Goal: Communication & Community: Answer question/provide support

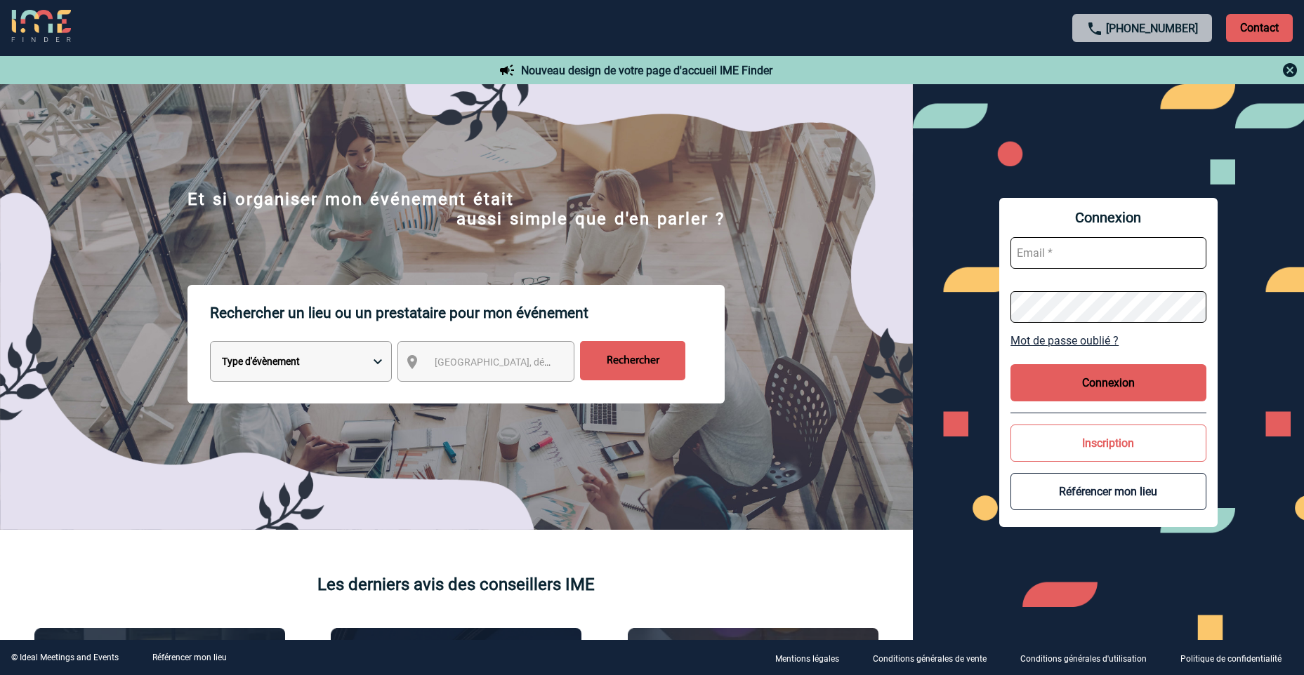
click at [1081, 251] on input "text" at bounding box center [1108, 253] width 196 height 32
type input "[PERSON_NAME][EMAIL_ADDRESS][DOMAIN_NAME]"
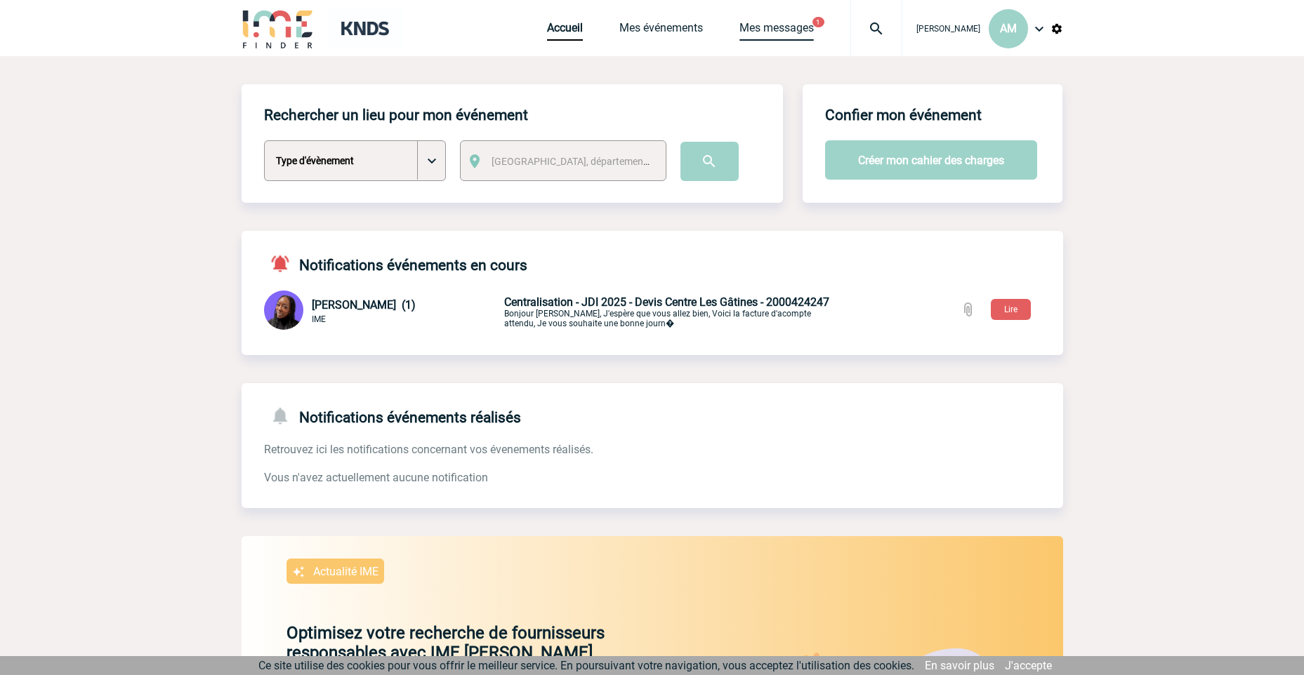
click at [786, 31] on link "Mes messages" at bounding box center [776, 31] width 74 height 20
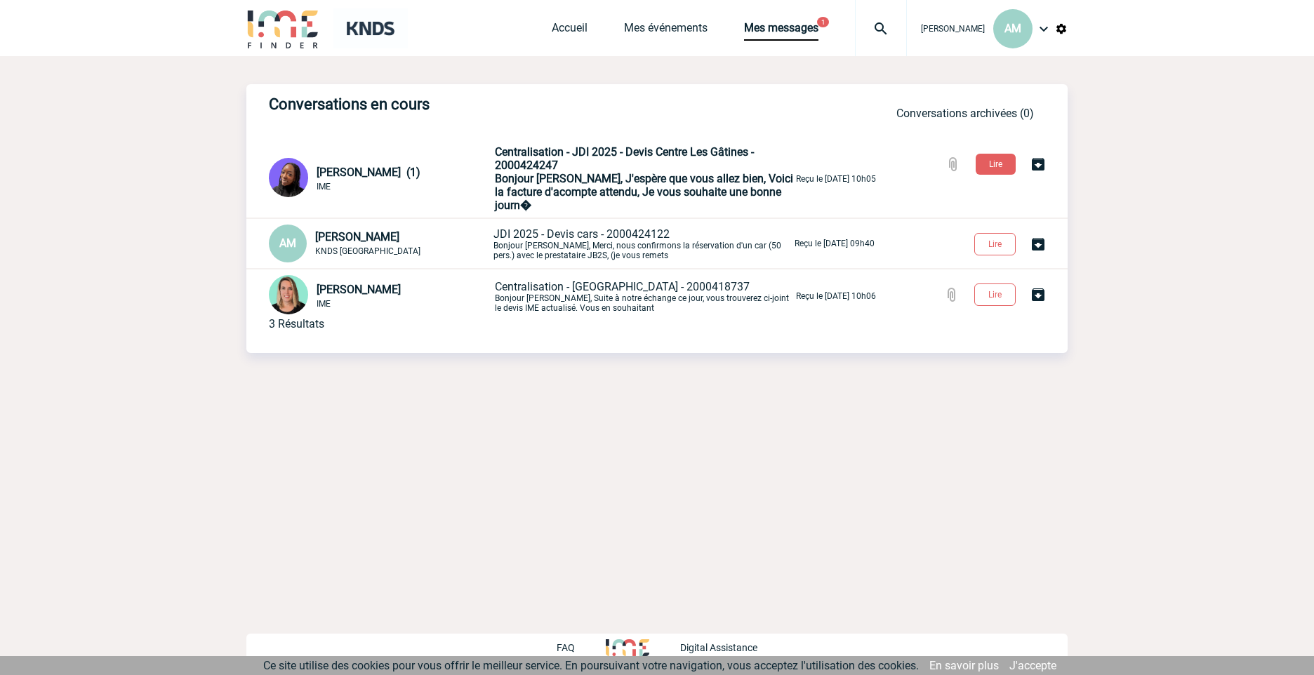
click at [673, 180] on span "Bonjour [PERSON_NAME], J'espère que vous allez bien, Voici la facture d'acompte…" at bounding box center [644, 192] width 298 height 40
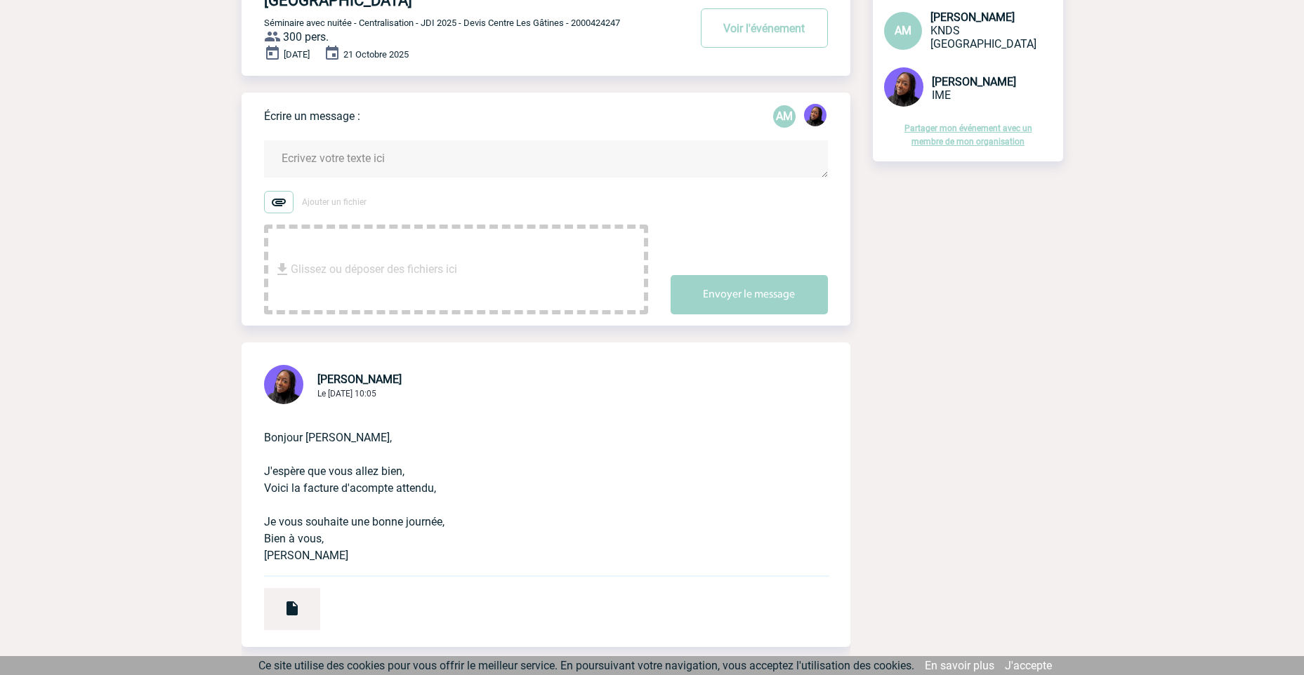
scroll to position [211, 0]
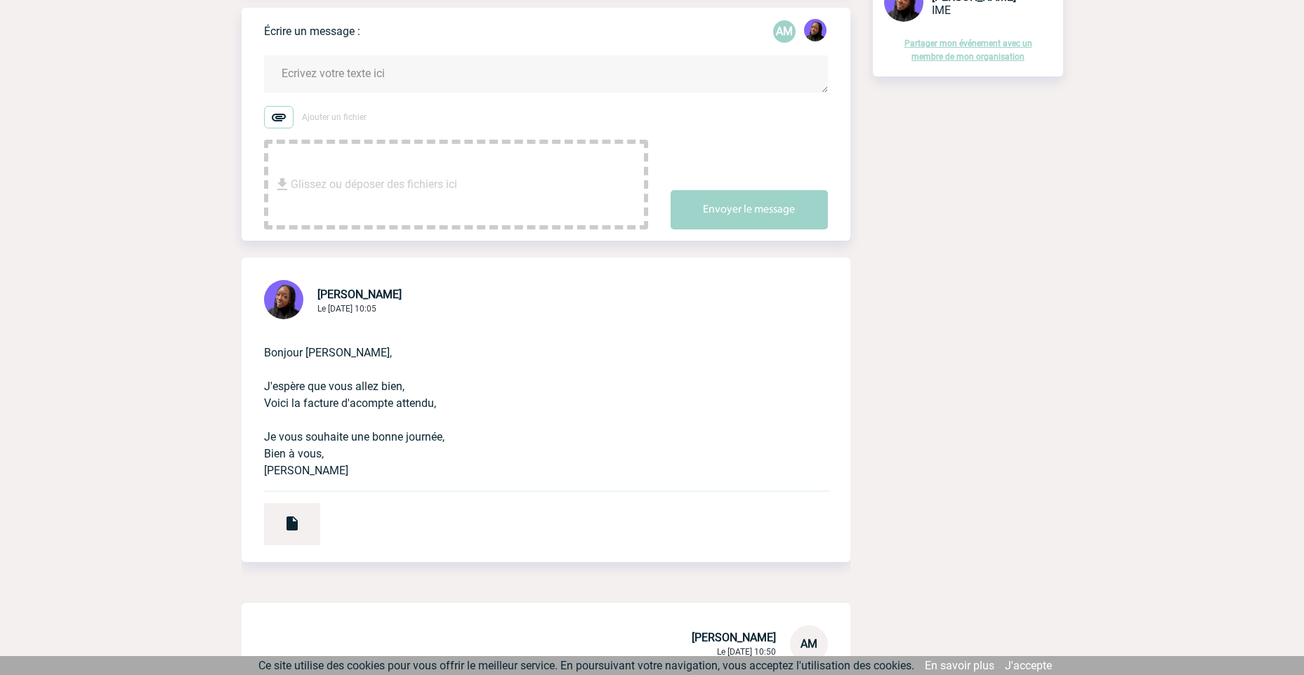
click at [393, 56] on textarea at bounding box center [546, 73] width 564 height 37
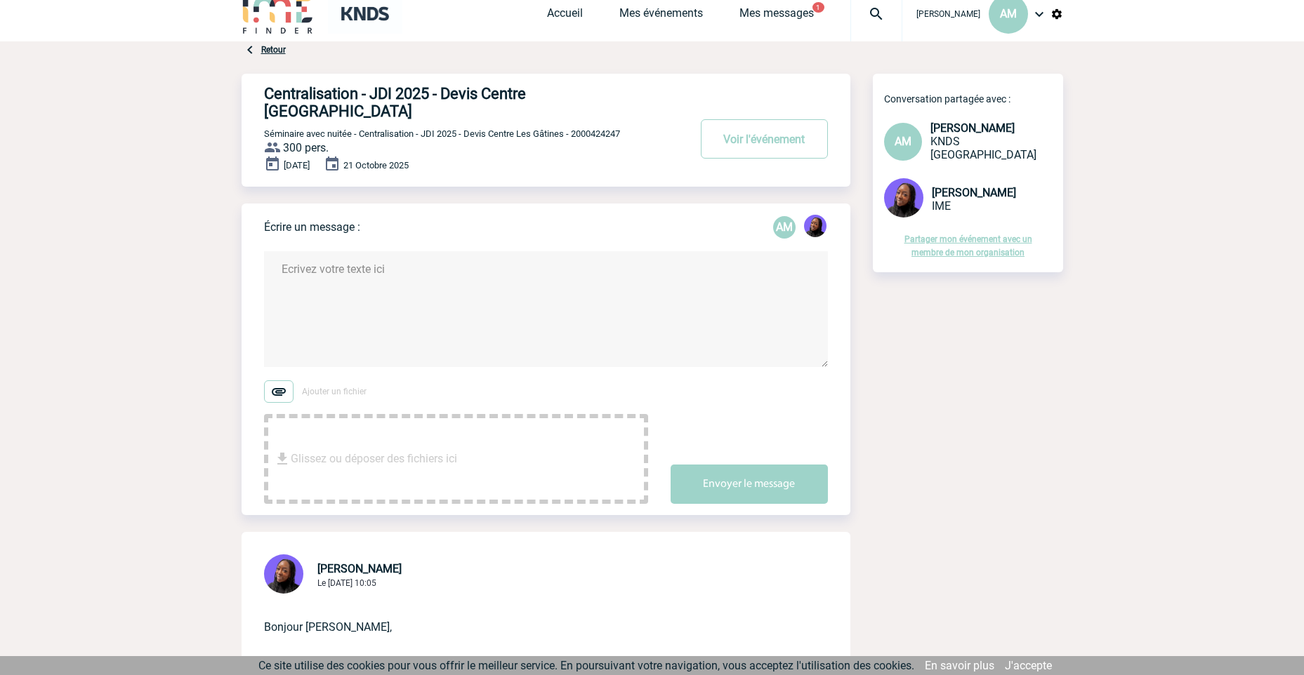
scroll to position [0, 0]
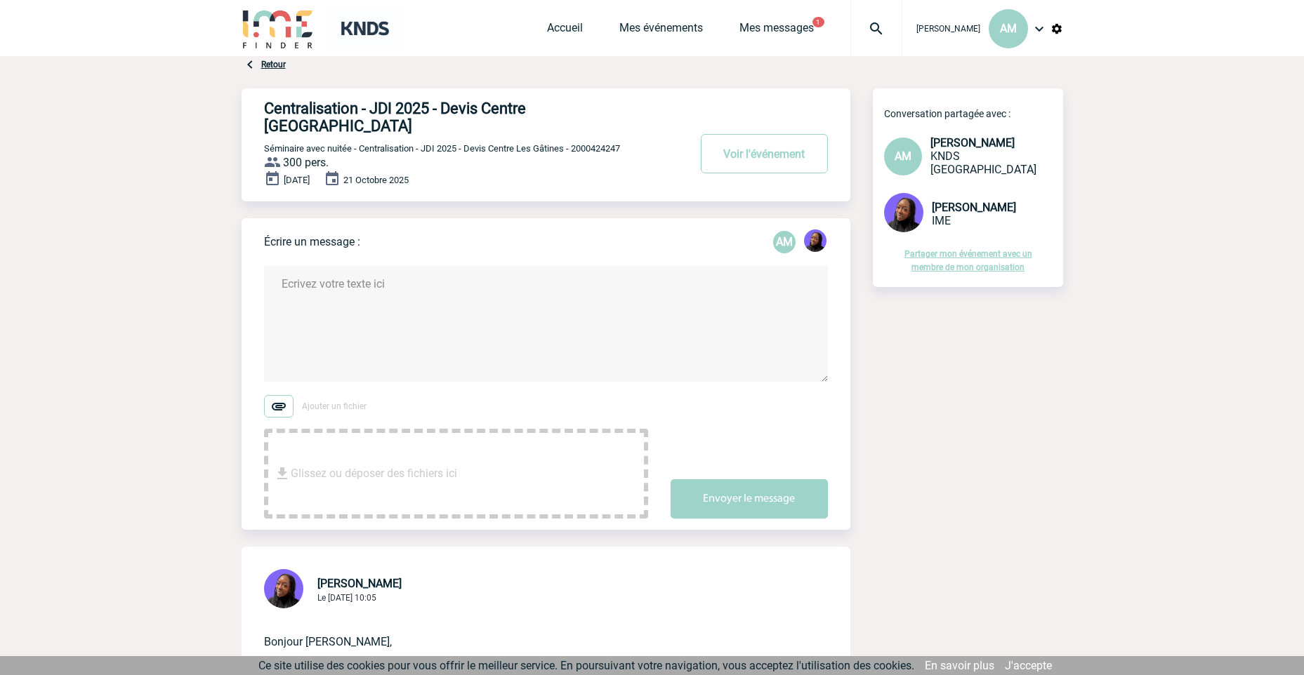
click at [557, 275] on textarea at bounding box center [546, 324] width 564 height 116
click at [803, 21] on link "Mes messages" at bounding box center [776, 31] width 74 height 20
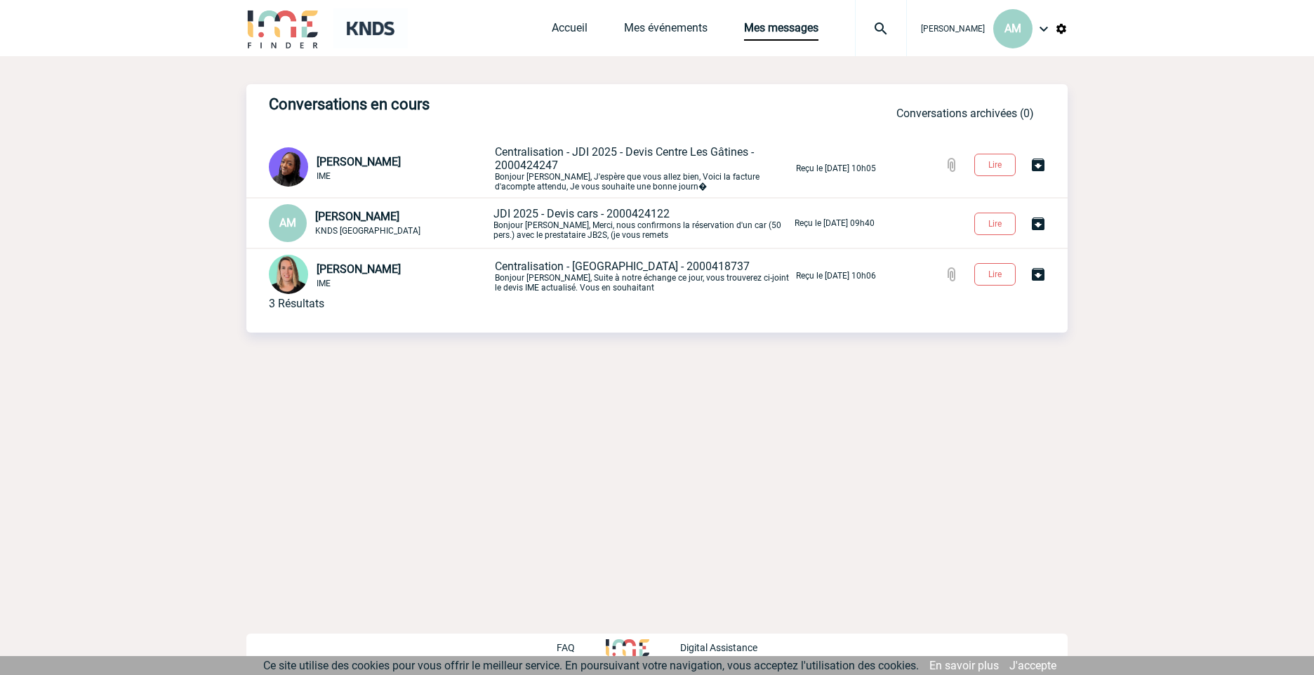
click at [569, 211] on span "JDI 2025 - Devis cars - 2000424122" at bounding box center [582, 213] width 176 height 13
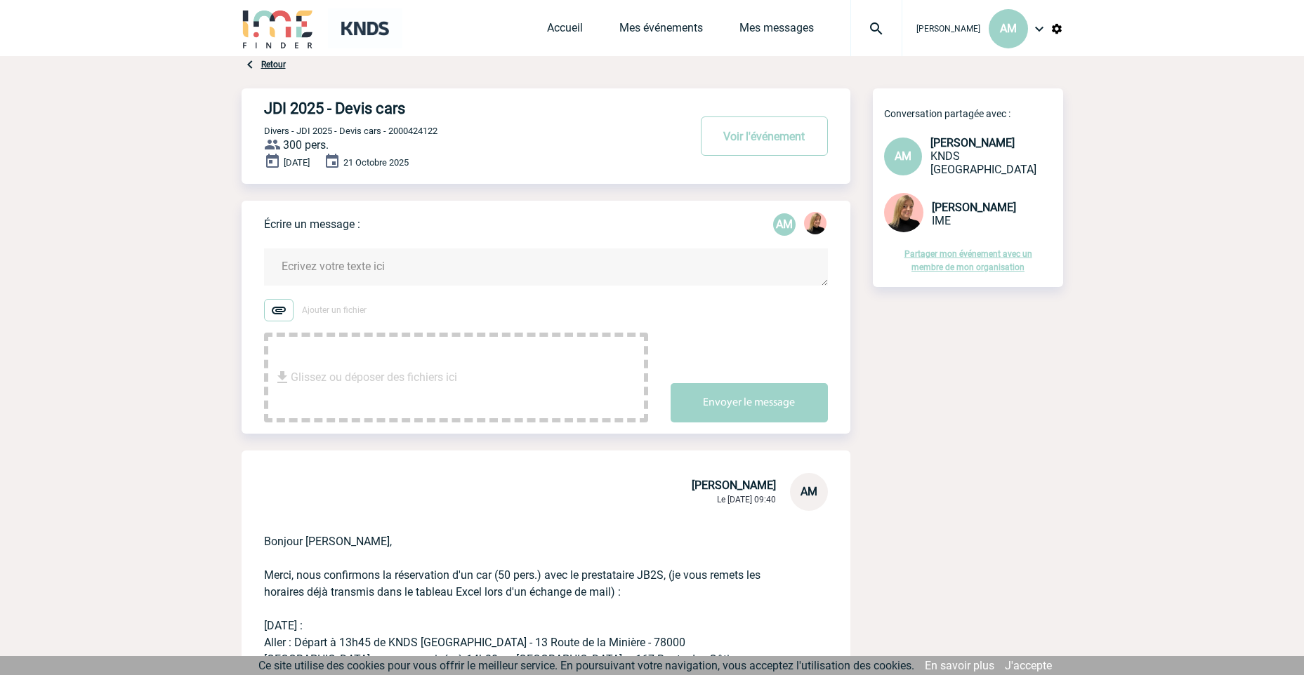
click at [448, 250] on textarea at bounding box center [546, 267] width 564 height 37
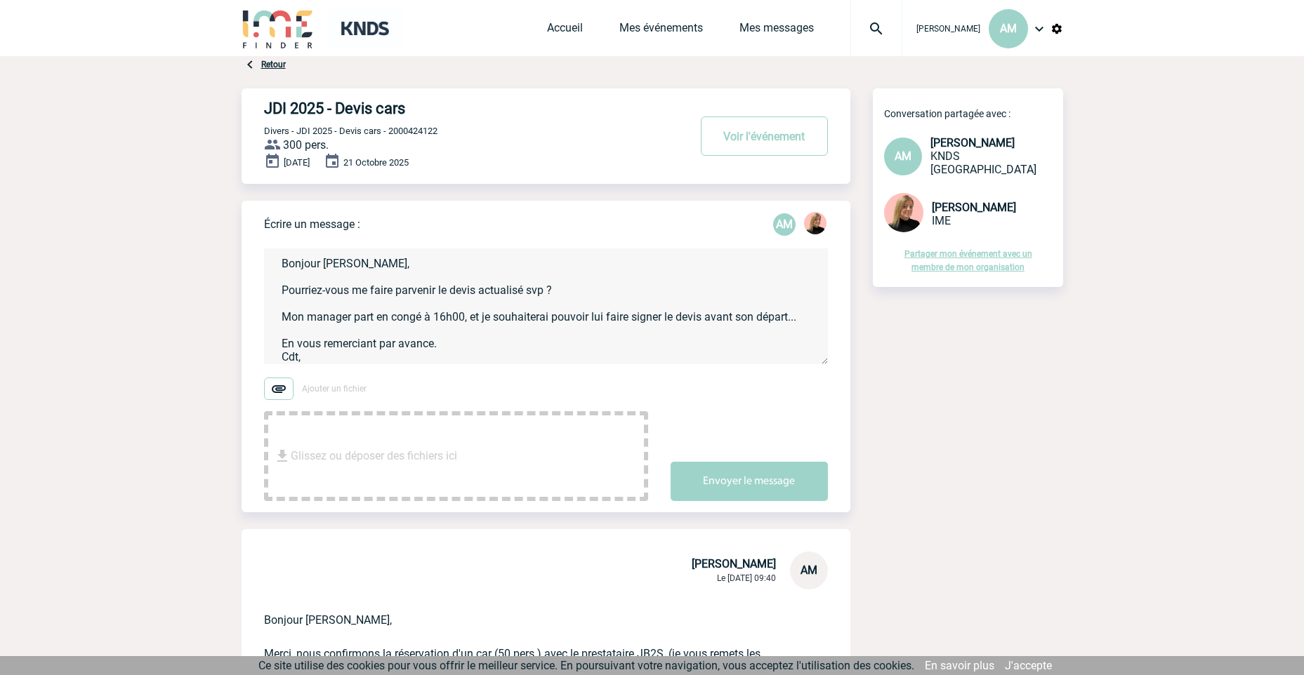
scroll to position [16, 0]
click at [596, 286] on textarea "Bonjour Estelle, Pourriez-vous me faire parvenir le devis actualisé svp ? Mon m…" at bounding box center [546, 307] width 564 height 116
click at [608, 279] on textarea "Bonjour Estelle, Pourriez-vous me faire parvenir le devis actualisé svp ? Mon m…" at bounding box center [546, 307] width 564 height 116
click at [602, 276] on textarea "Bonjour Estelle, Pourriez-vous me faire parvenir le devis actualisé svp ? Mon m…" at bounding box center [546, 307] width 564 height 116
click at [599, 326] on textarea "Bonjour Estelle, Pourriez-vous me faire parvenir le devis actualisé svp ? Mon m…" at bounding box center [546, 307] width 564 height 116
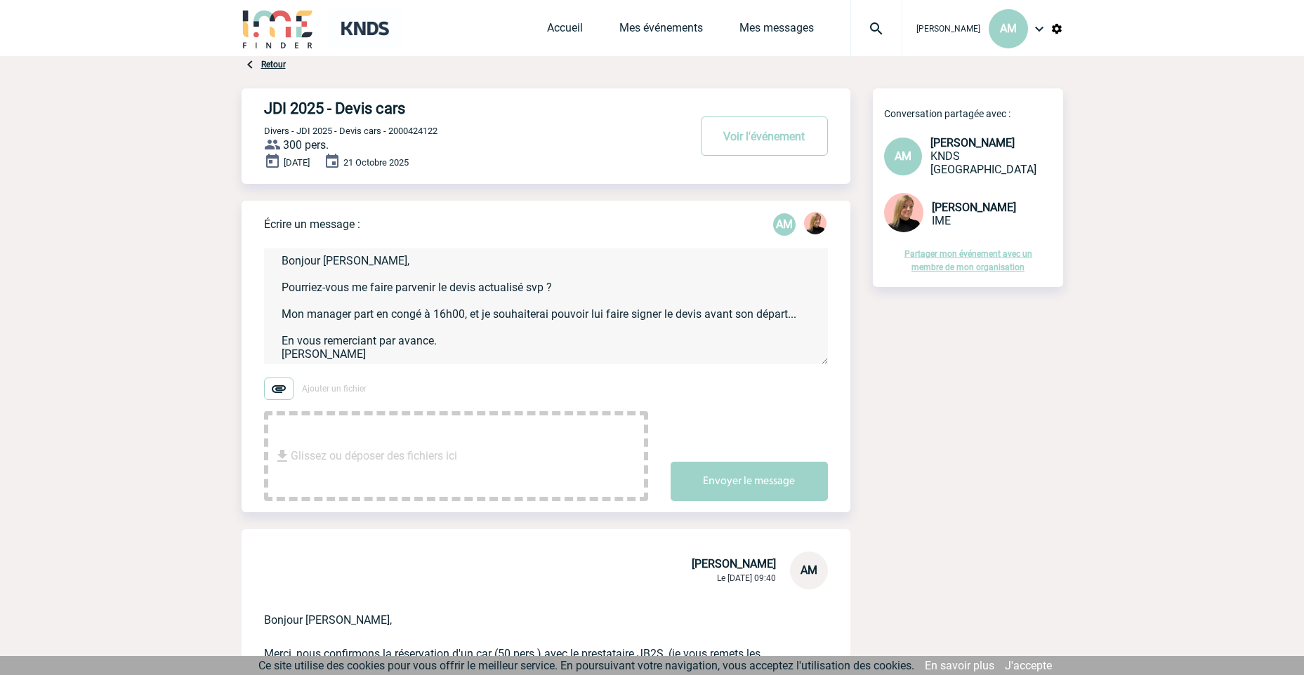
click at [597, 330] on textarea "Bonjour Estelle, Pourriez-vous me faire parvenir le devis actualisé svp ? Mon m…" at bounding box center [546, 307] width 564 height 116
click at [597, 336] on textarea "Bonjour Estelle, Pourriez-vous me faire parvenir le devis actualisé svp ? Mon m…" at bounding box center [546, 307] width 564 height 116
click at [701, 338] on textarea "Bonjour Estelle, Pourriez-vous me faire parvenir le devis actualisé svp ? Mon m…" at bounding box center [546, 307] width 564 height 116
click at [590, 288] on textarea "Bonjour Estelle, Pourriez-vous me faire parvenir le devis actualisé svp ? Mon m…" at bounding box center [546, 307] width 564 height 116
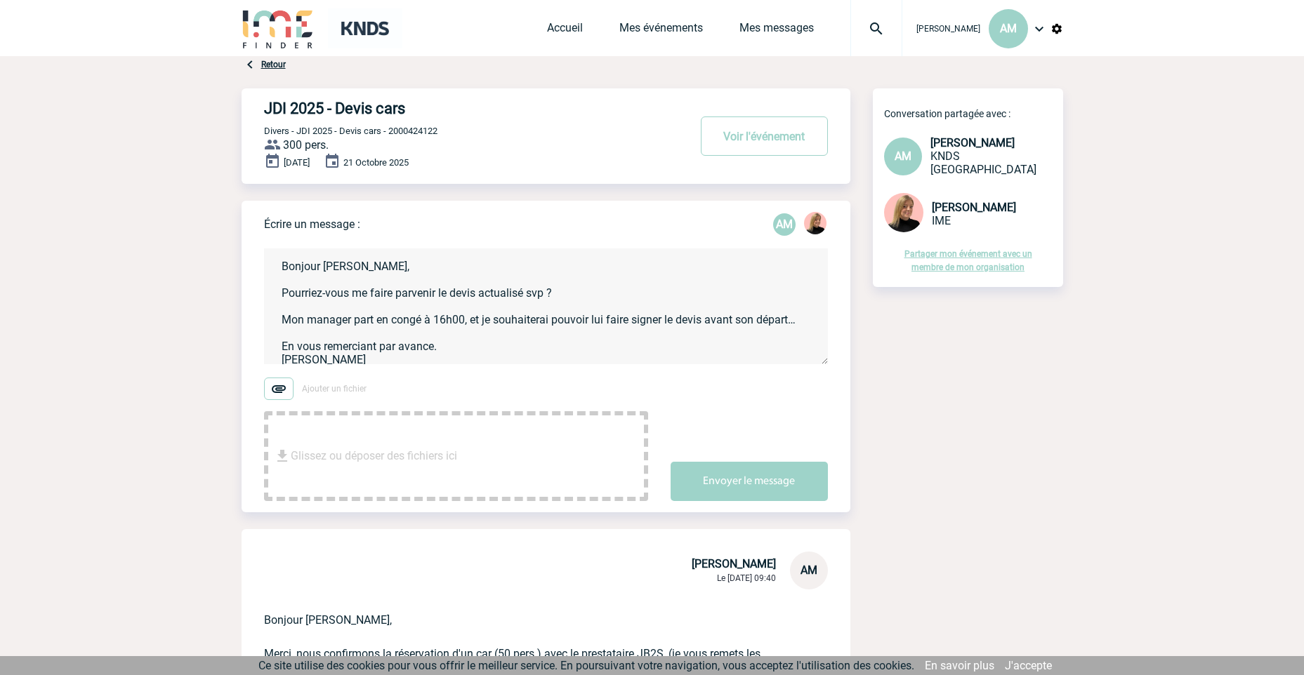
click at [576, 290] on textarea "Bonjour Estelle, Pourriez-vous me faire parvenir le devis actualisé svp ? Mon m…" at bounding box center [546, 307] width 564 height 116
type textarea "Bonjour Estelle, Pourriez-vous me faire parvenir le devis actualisé svp ? Mon m…"
click at [751, 480] on button "Envoyer le message" at bounding box center [749, 481] width 157 height 39
